Goal: Information Seeking & Learning: Learn about a topic

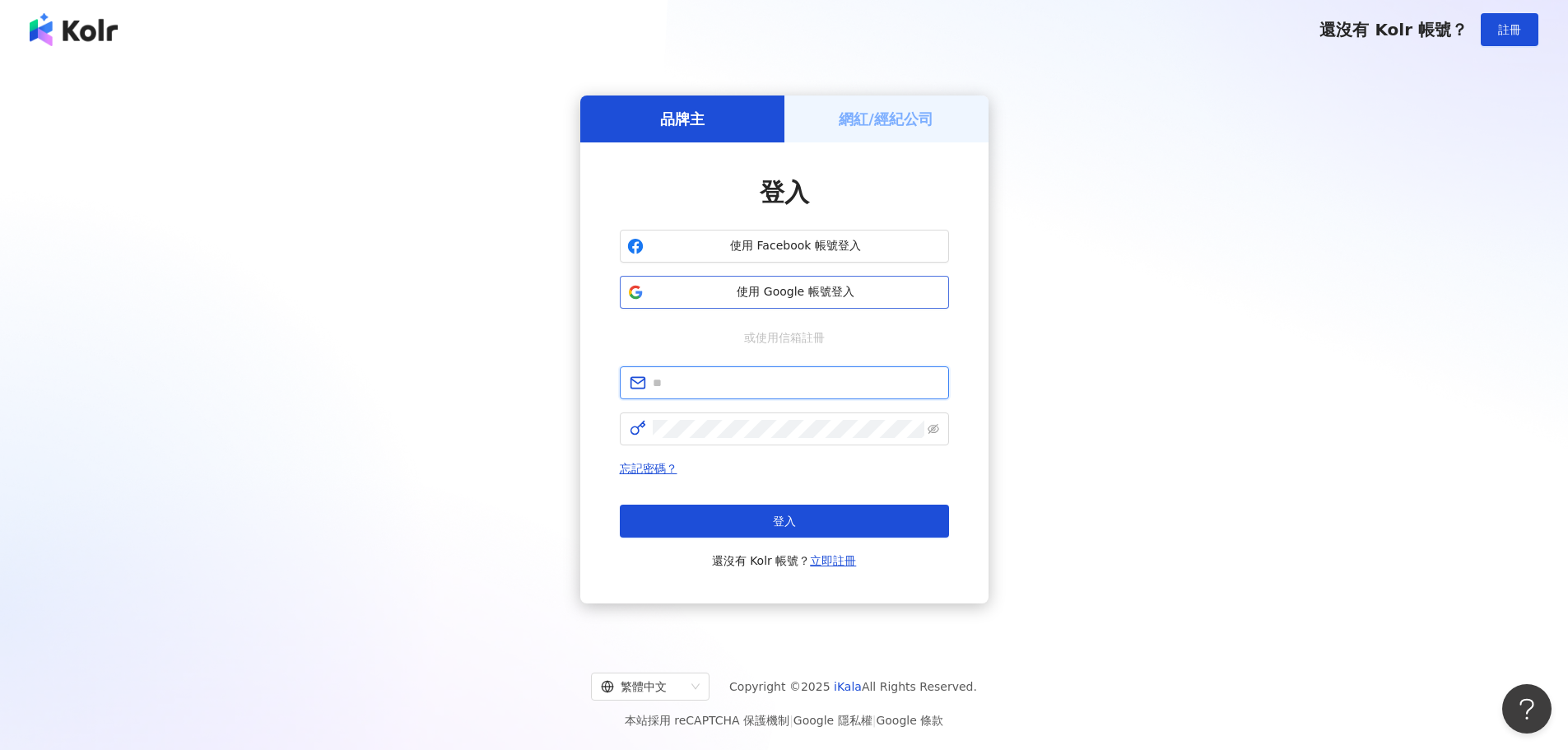
type input "**********"
click at [823, 292] on span "使用 Google 帳號登入" at bounding box center [795, 292] width 291 height 17
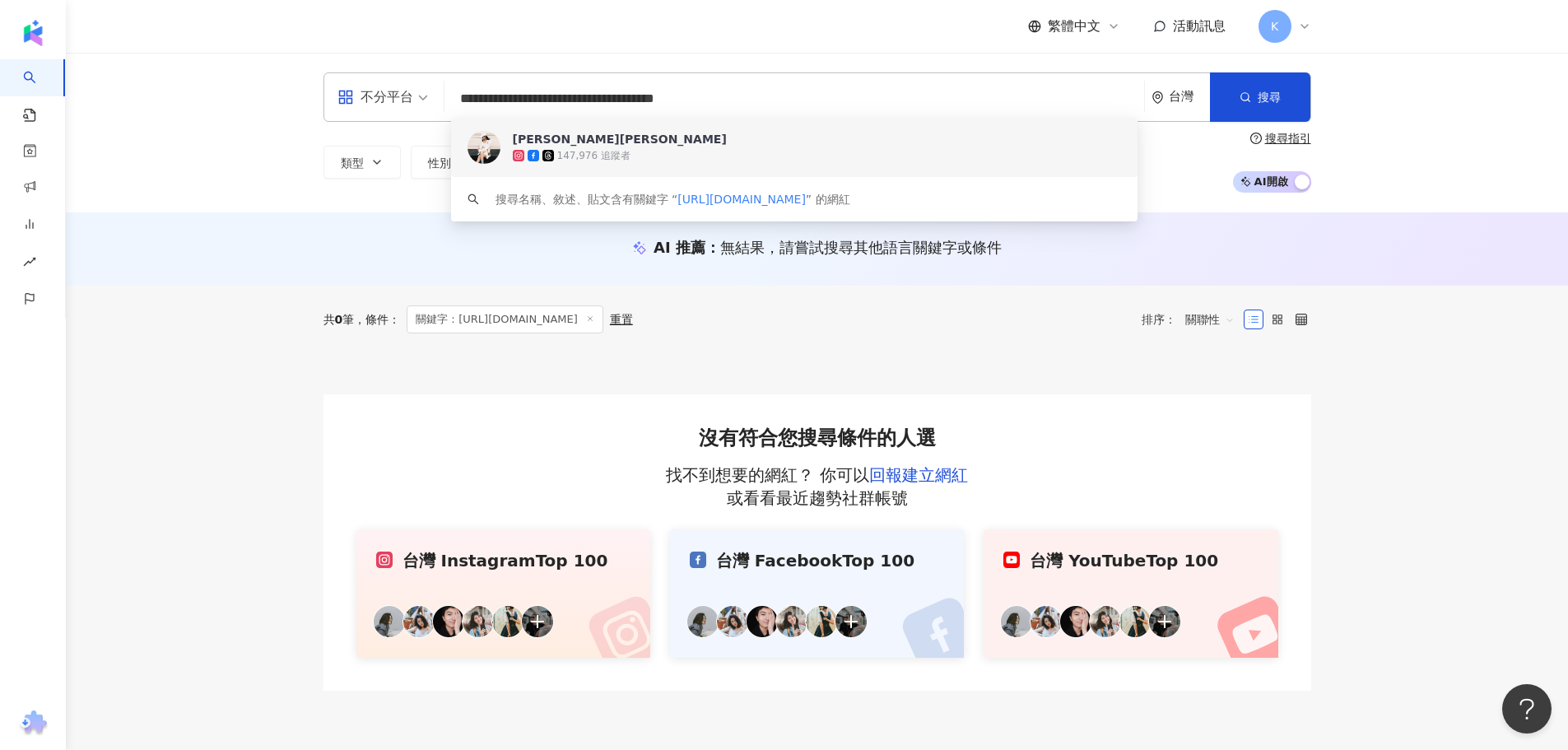
drag, startPoint x: 783, startPoint y: 99, endPoint x: 329, endPoint y: 55, distance: 456.1
click at [327, 55] on div "**********" at bounding box center [817, 133] width 1502 height 160
paste input "search"
type input "**********"
click at [668, 153] on div "147,976 追蹤者" at bounding box center [785, 156] width 545 height 17
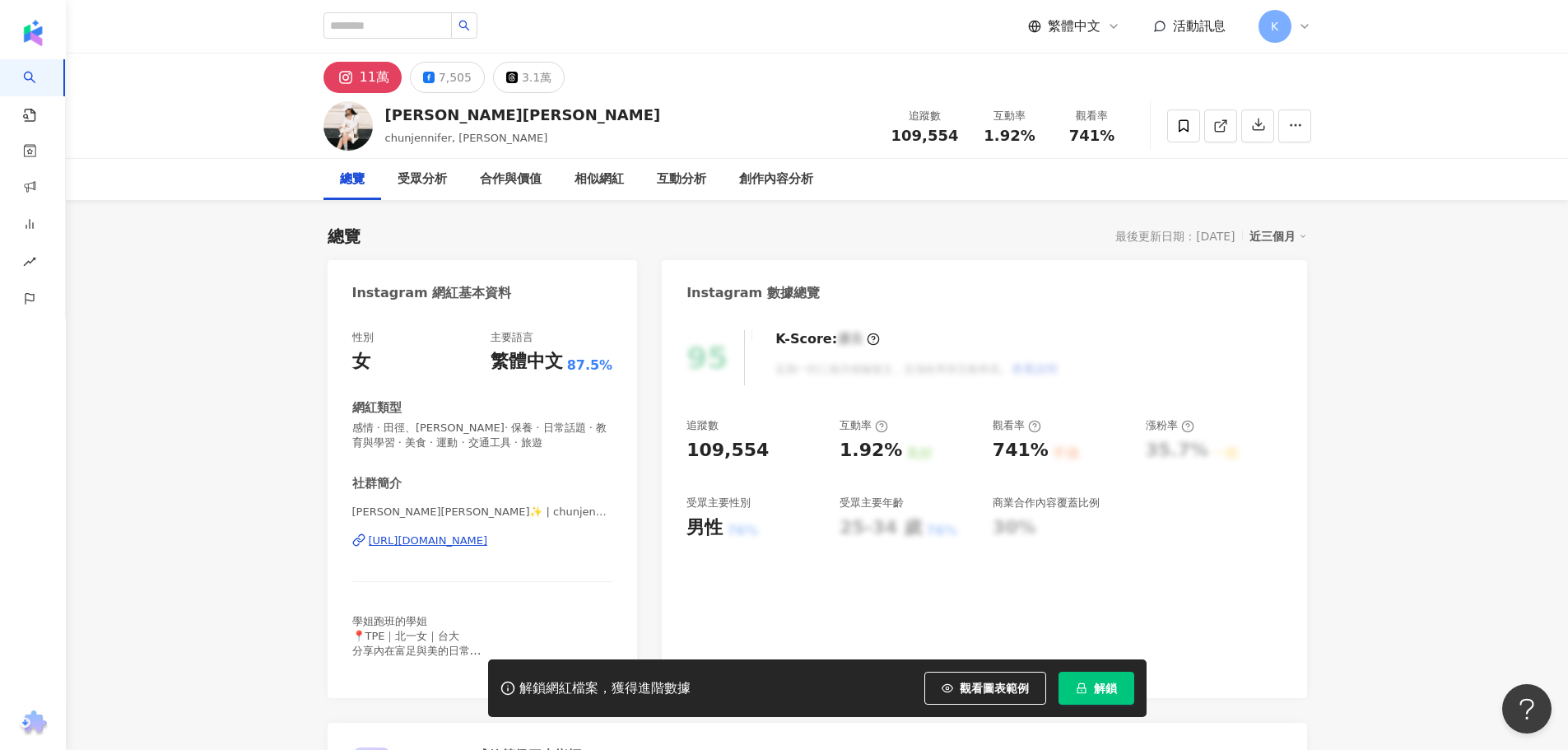
scroll to position [165, 0]
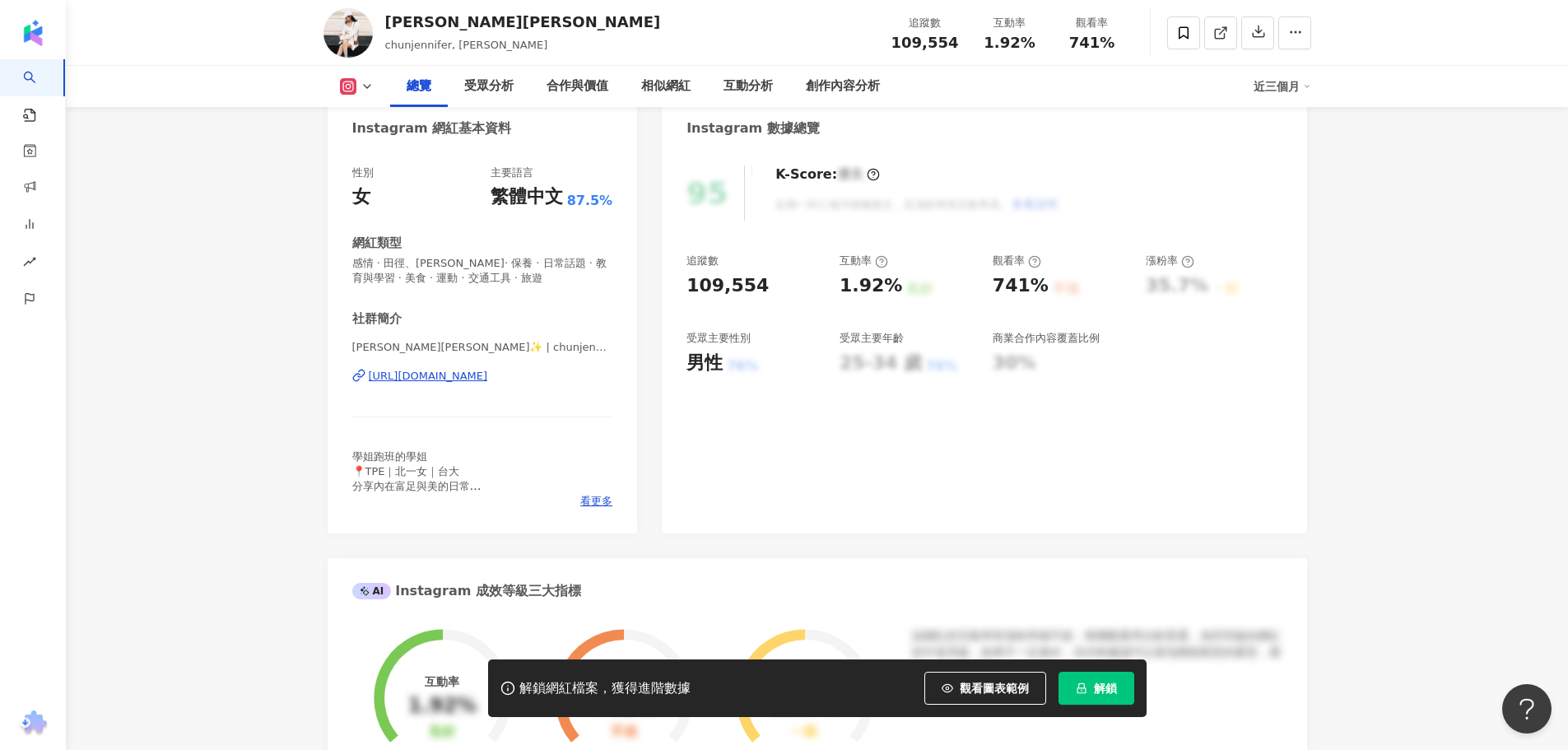
click at [488, 375] on div "https://www.instagram.com/chunjennifer/" at bounding box center [428, 376] width 120 height 15
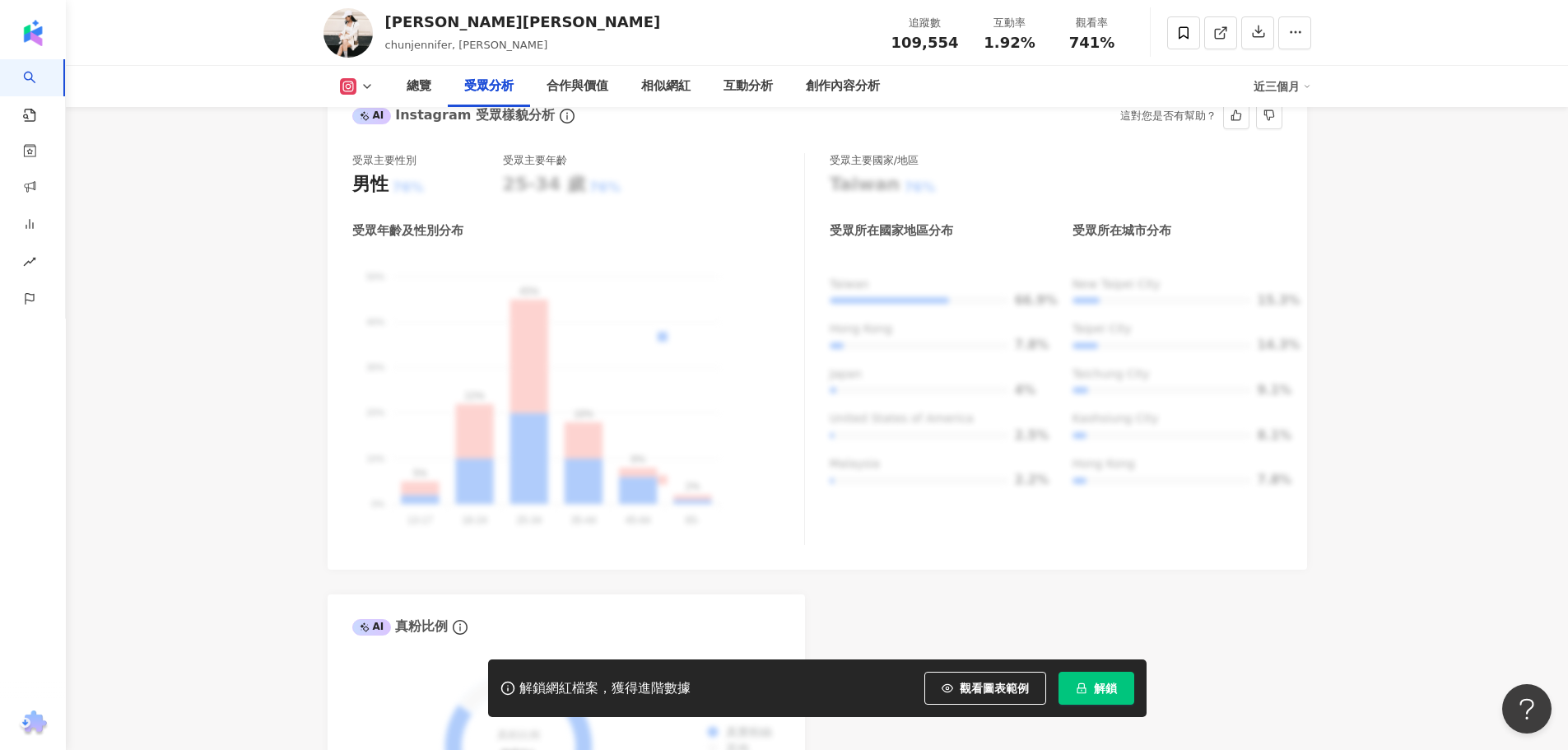
scroll to position [1482, 0]
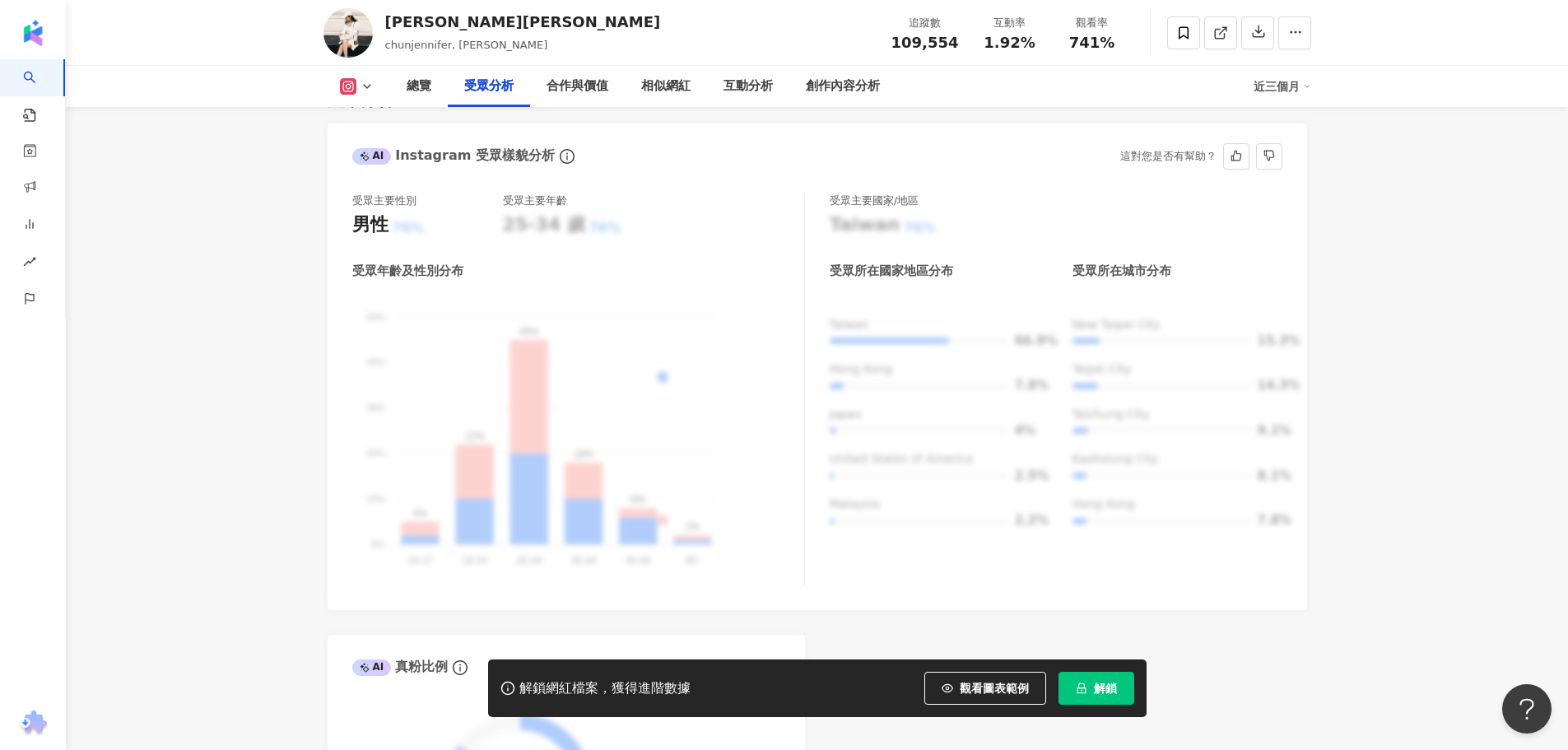
click at [638, 308] on div "受眾年齡及性別分布 男性 女性 50% 50% 40% 40% 30% 30% 20% 20% 10% 10% 0% 0% 5% 22% 45% 18% 8%…" at bounding box center [578, 423] width 452 height 323
click at [534, 444] on div "受眾年齡及性別分布 男性 女性 50% 50% 40% 40% 30% 30% 20% 20% 10% 10% 0% 0% 5% 22% 45% 18% 8%…" at bounding box center [578, 423] width 452 height 323
drag, startPoint x: 534, startPoint y: 444, endPoint x: 819, endPoint y: 603, distance: 326.4
click at [536, 444] on div "受眾年齡及性別分布 男性 女性 50% 50% 40% 40% 30% 30% 20% 20% 10% 10% 0% 0% 5% 22% 45% 18% 8%…" at bounding box center [578, 423] width 452 height 323
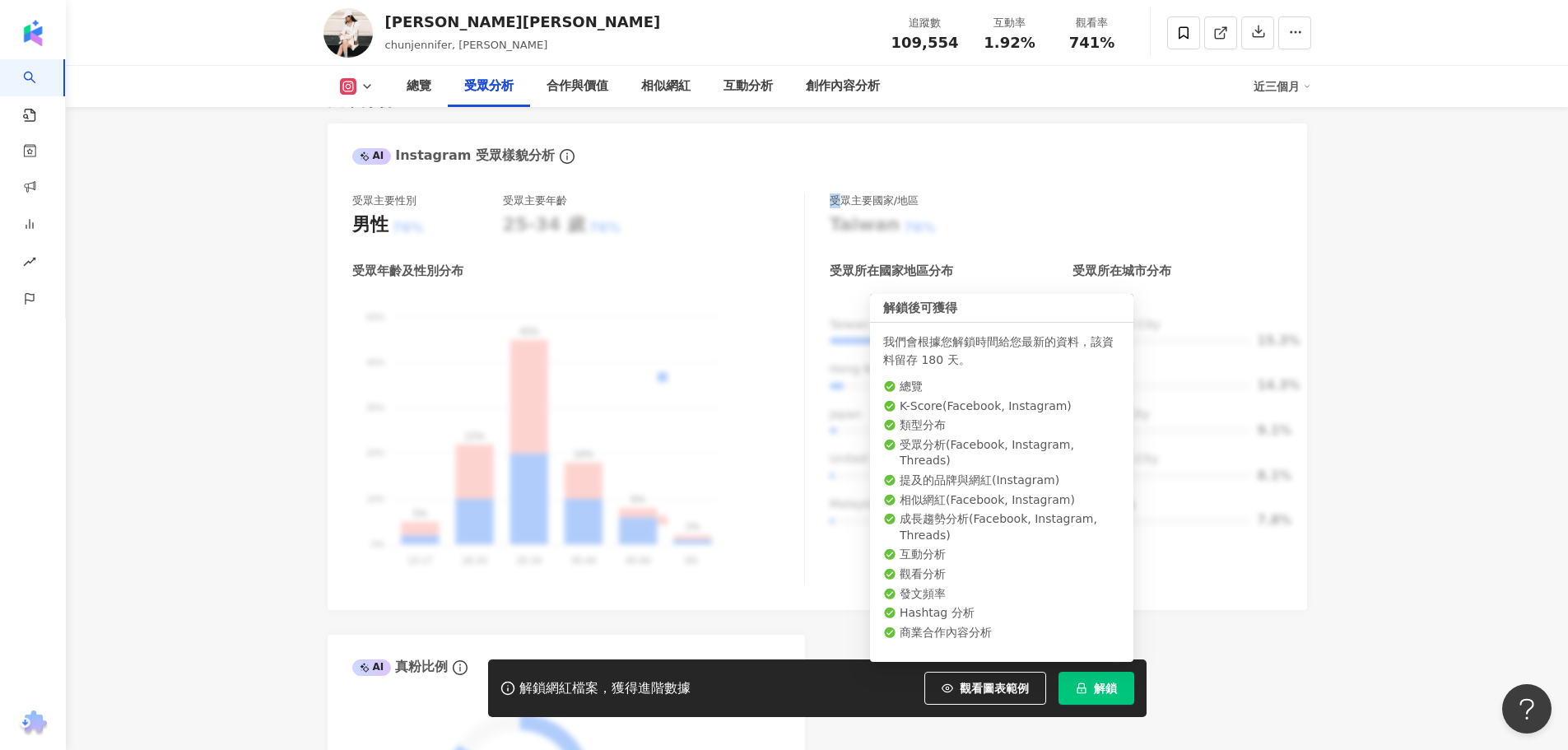
click at [1120, 689] on button "解鎖" at bounding box center [1096, 688] width 76 height 33
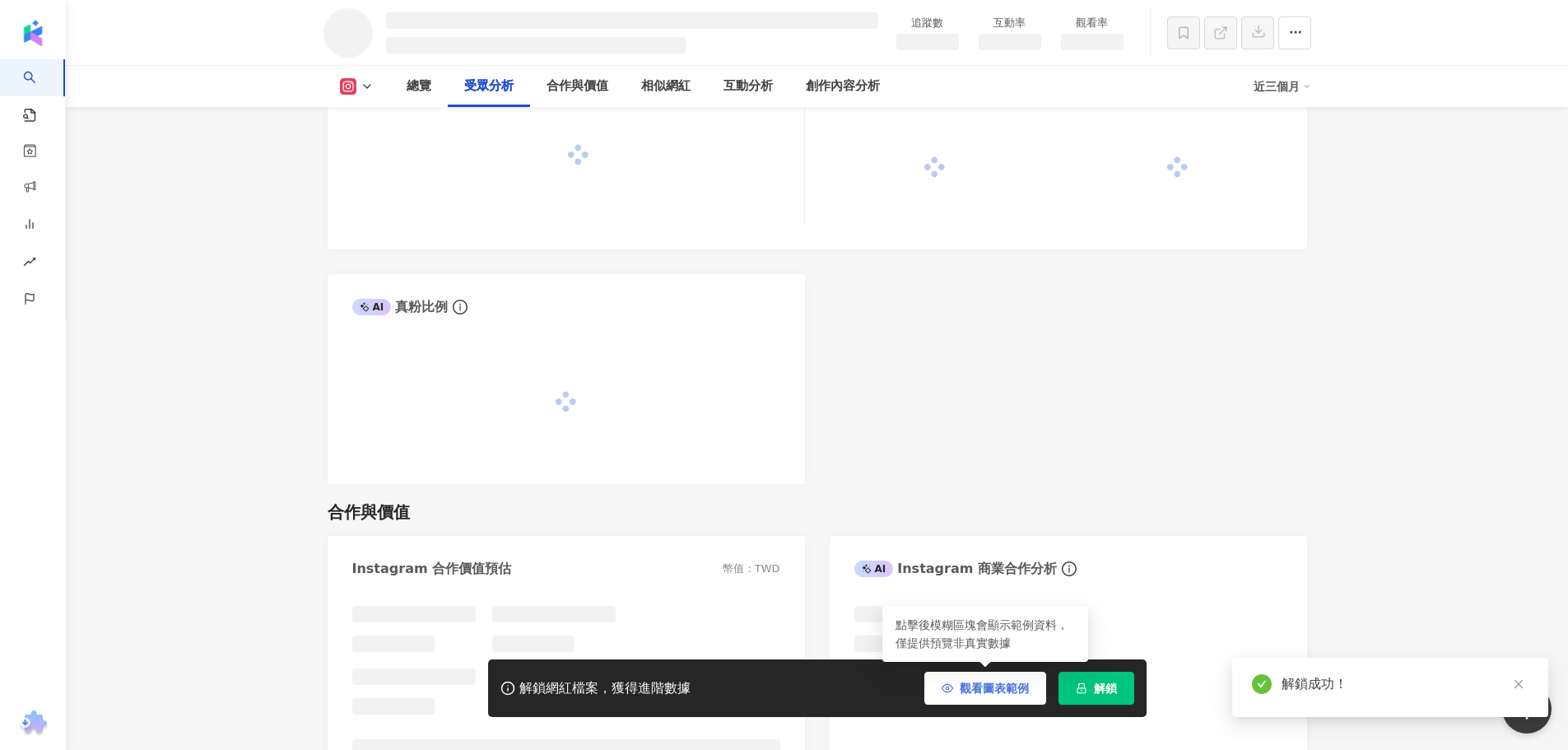
scroll to position [1464, 0]
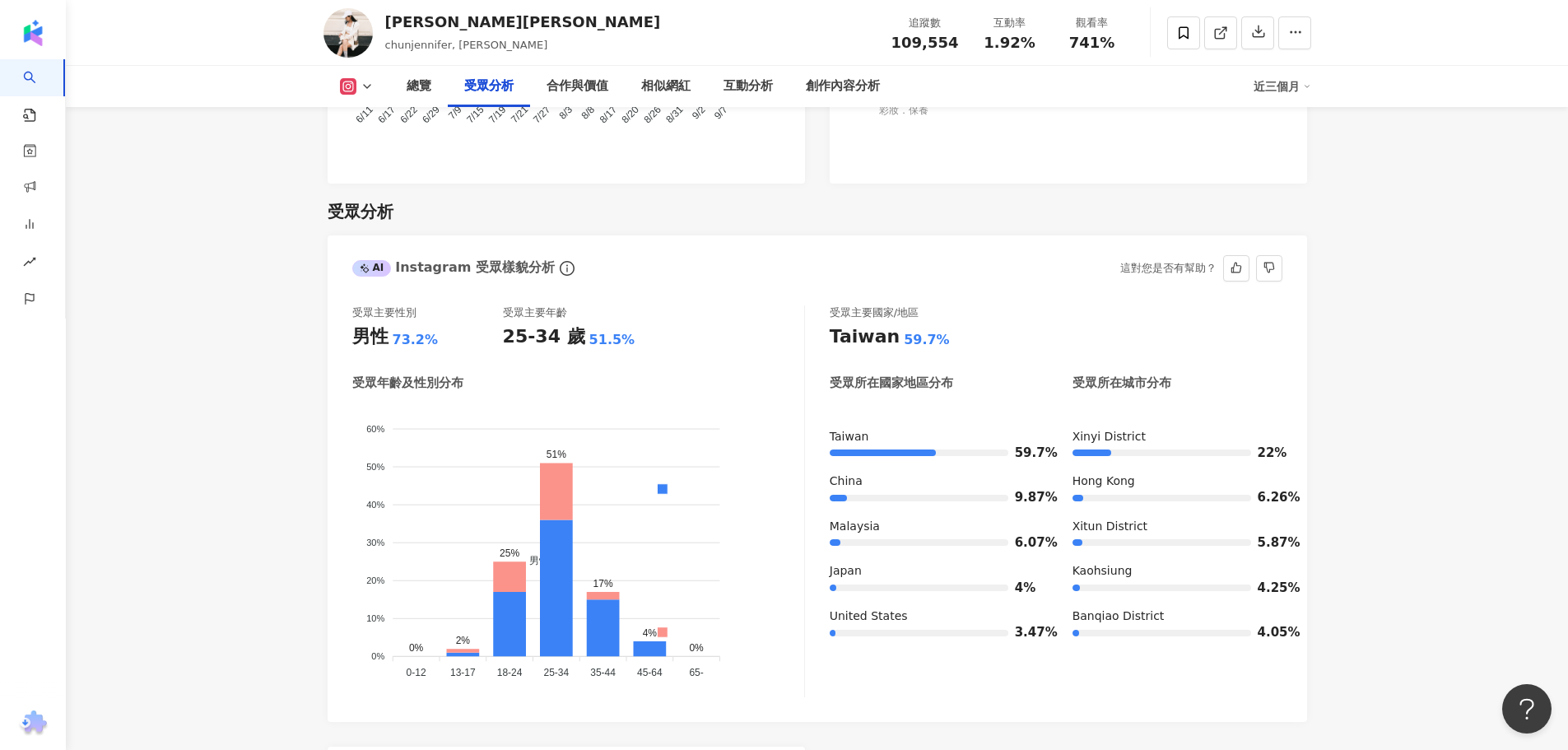
scroll to position [1400, 0]
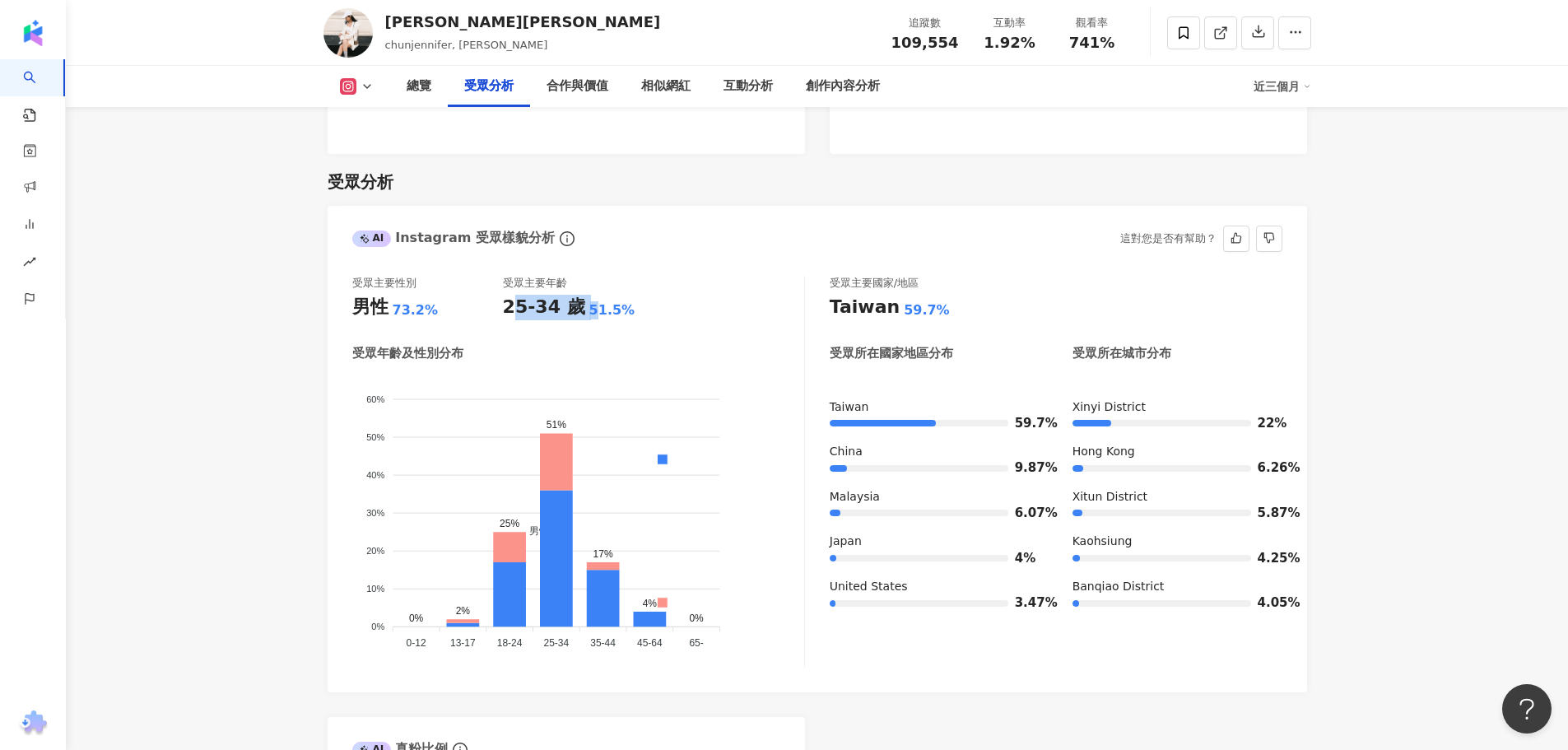
drag, startPoint x: 509, startPoint y: 281, endPoint x: 586, endPoint y: 276, distance: 77.2
click at [586, 295] on div "25-34 歲 51.5%" at bounding box center [578, 307] width 151 height 26
click at [590, 301] on div "51.5%" at bounding box center [613, 310] width 46 height 18
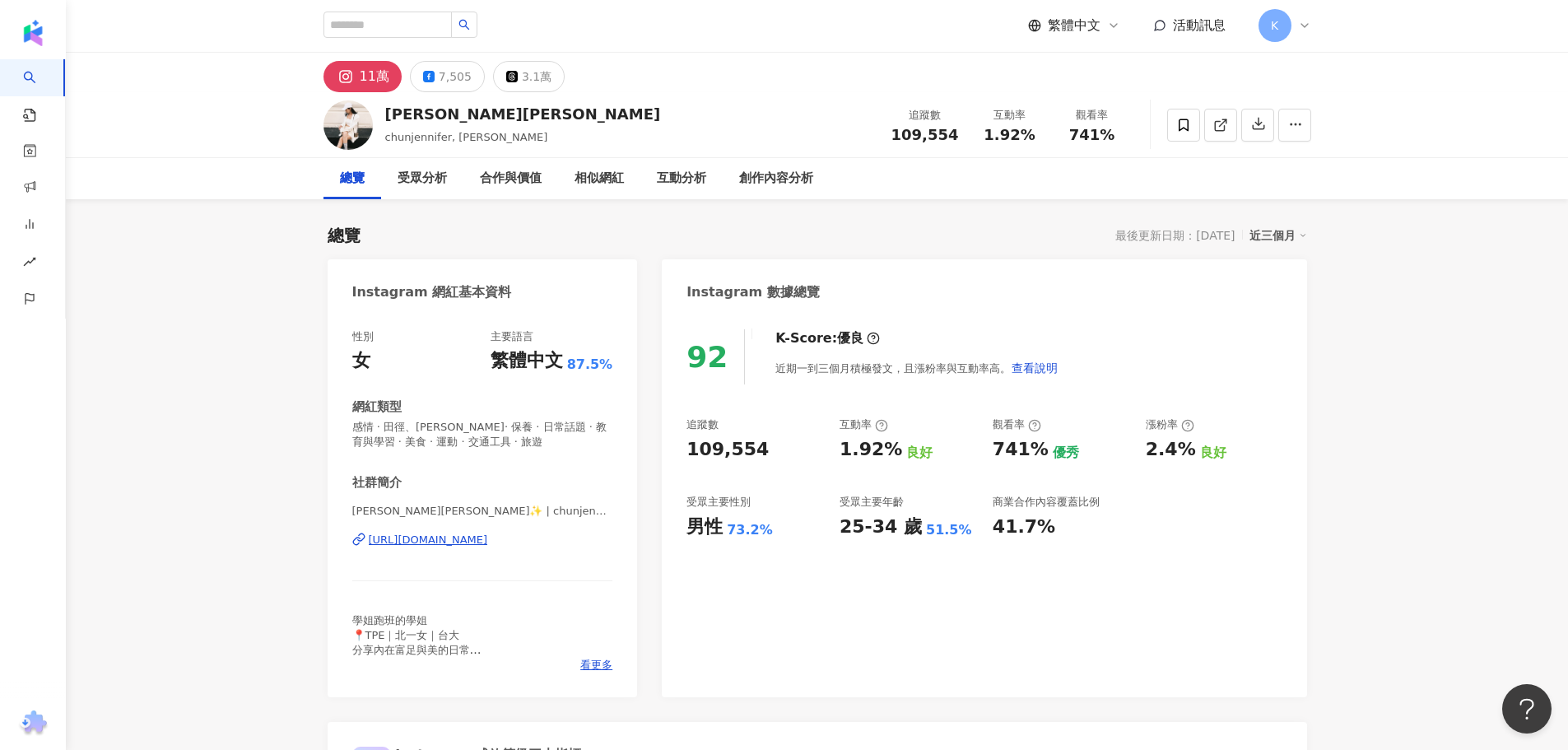
scroll to position [0, 0]
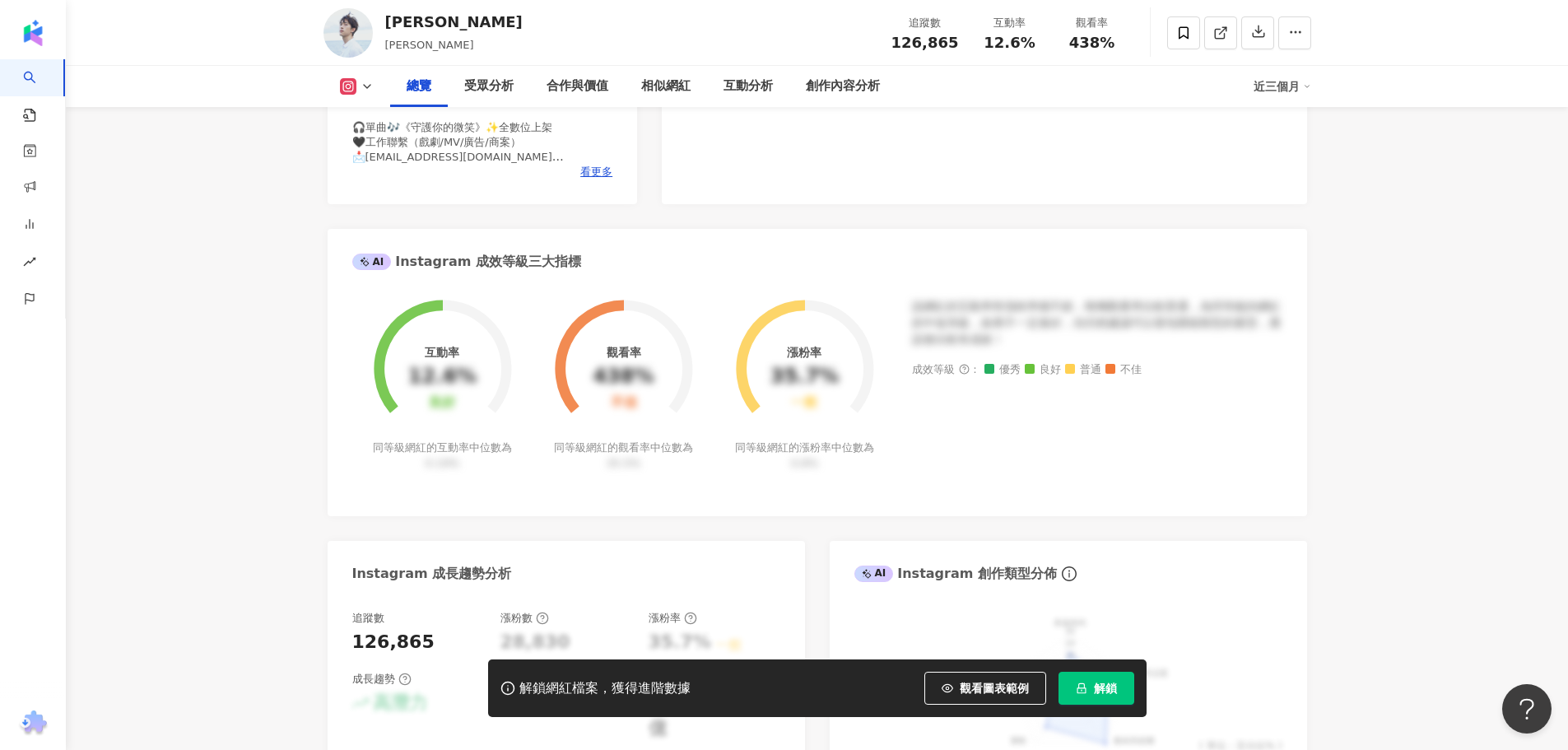
scroll to position [988, 0]
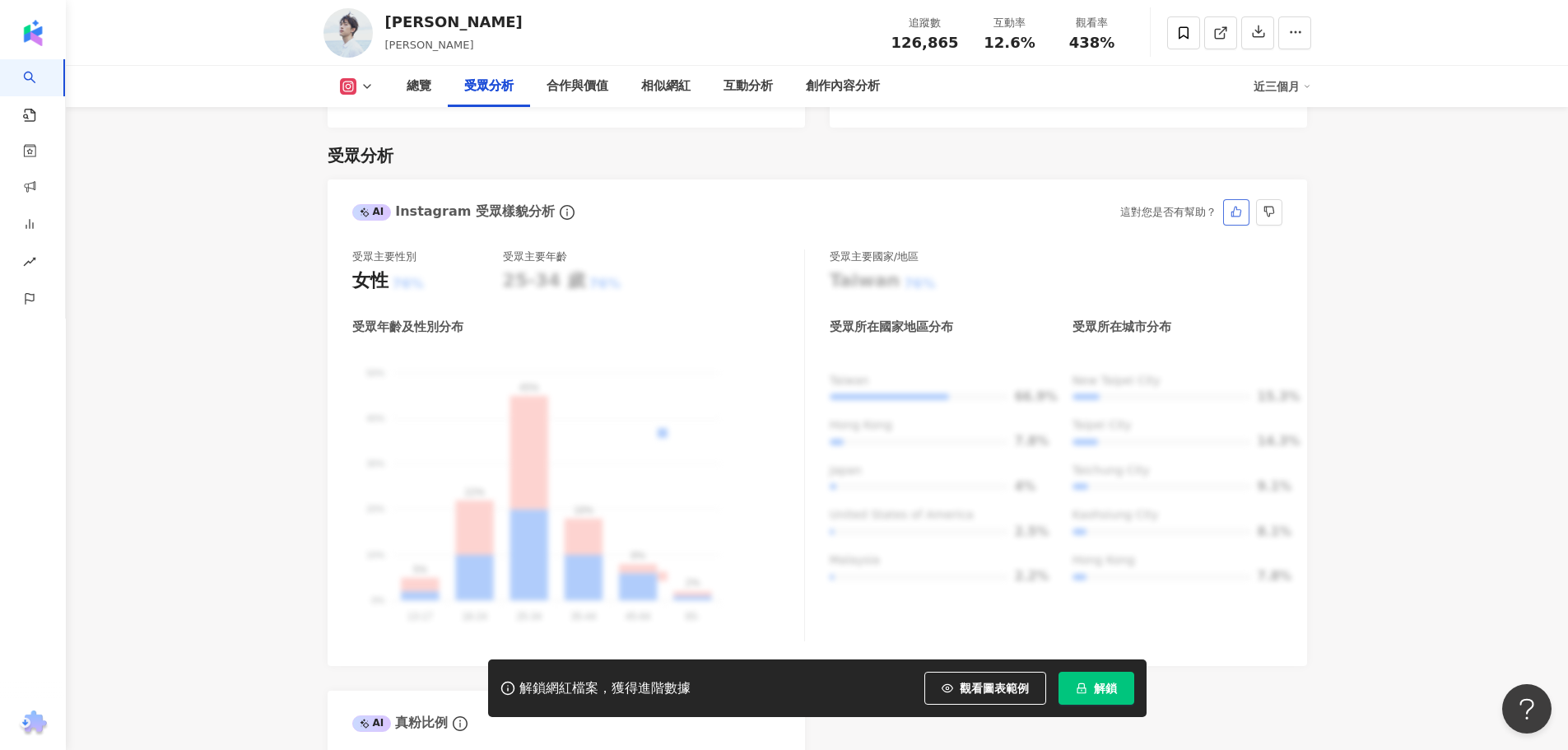
scroll to position [1400, 0]
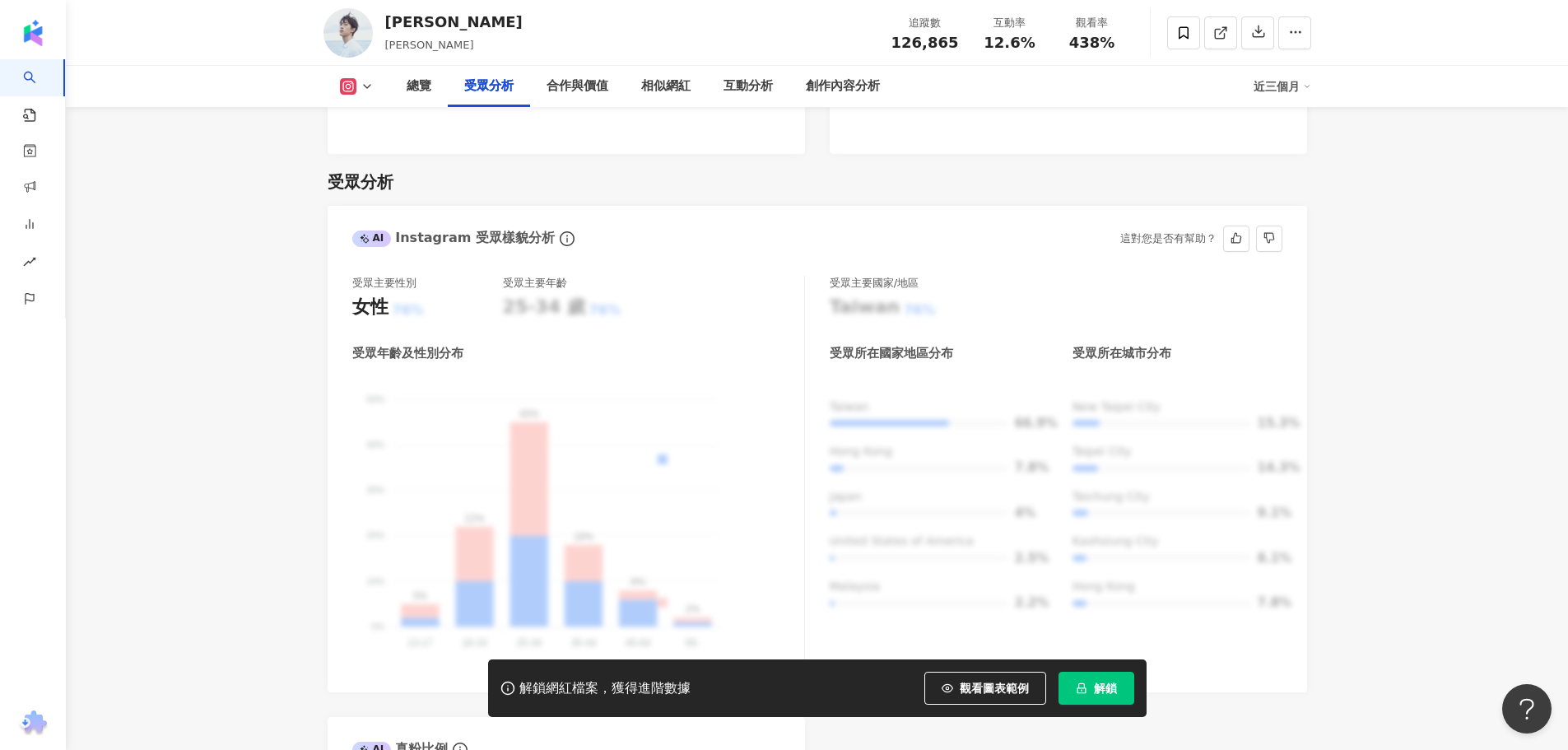
click at [883, 276] on div "受眾主要國家/地區" at bounding box center [874, 283] width 89 height 15
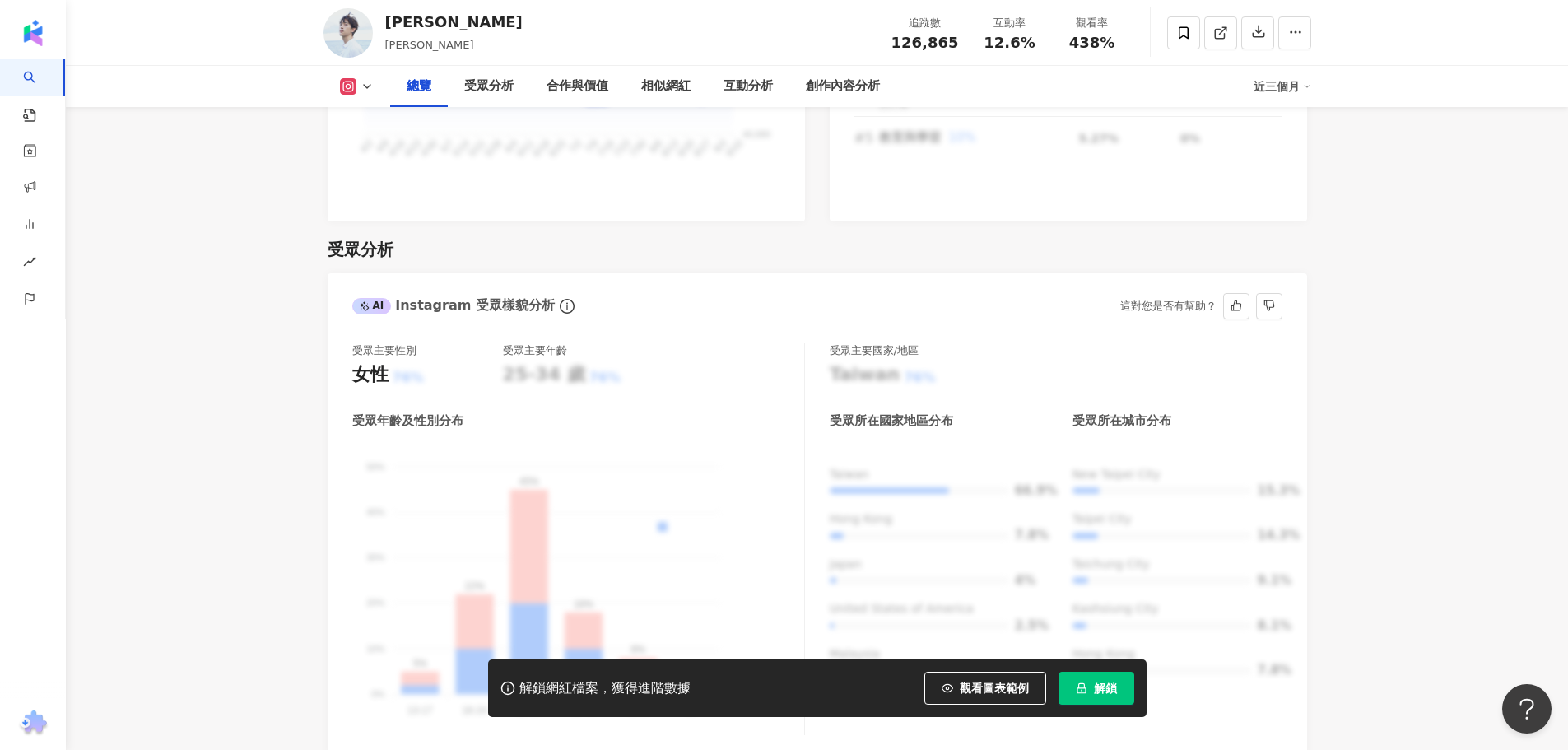
scroll to position [1318, 0]
